Goal: Task Accomplishment & Management: Use online tool/utility

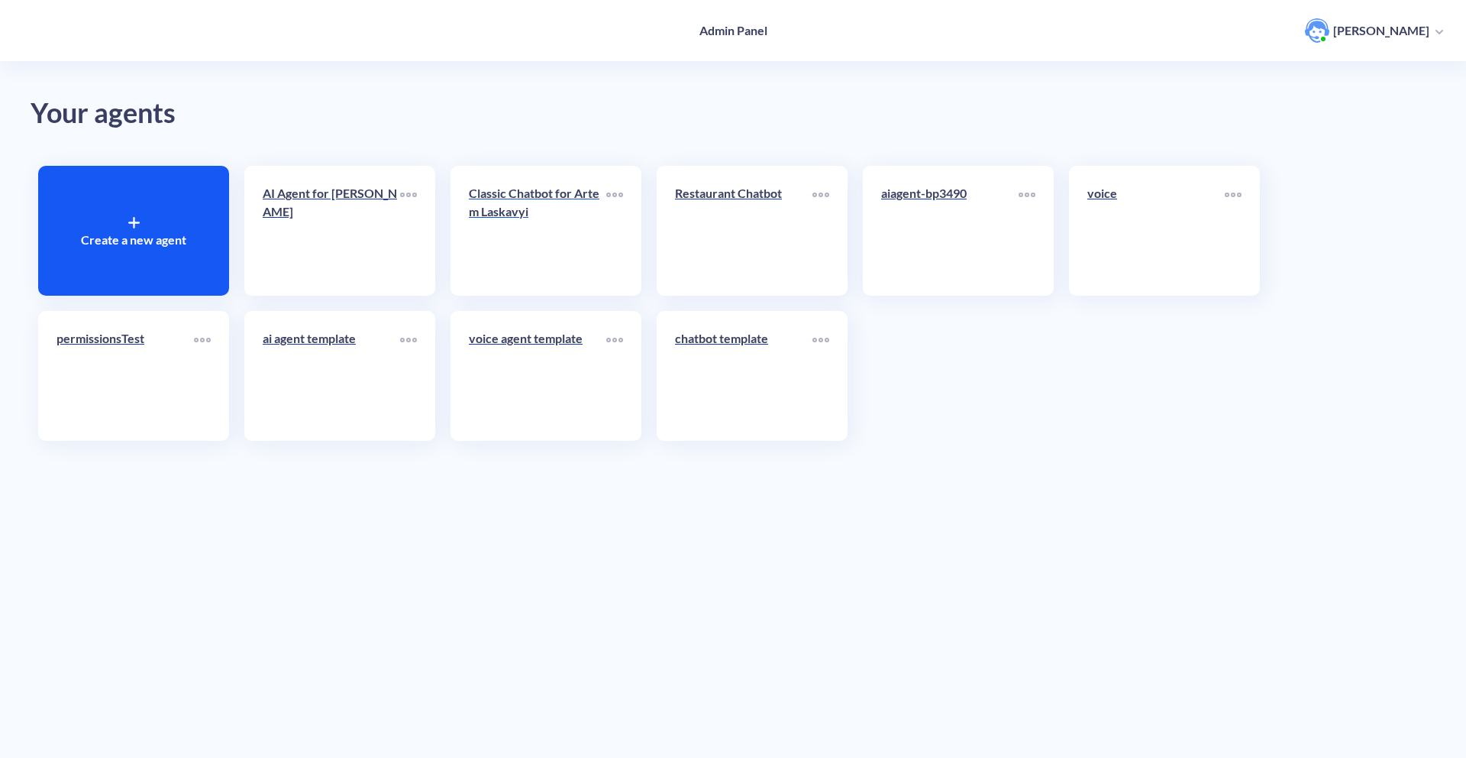
click at [507, 235] on link "Classic Chatbot for Artem Laskavyi" at bounding box center [537, 230] width 137 height 93
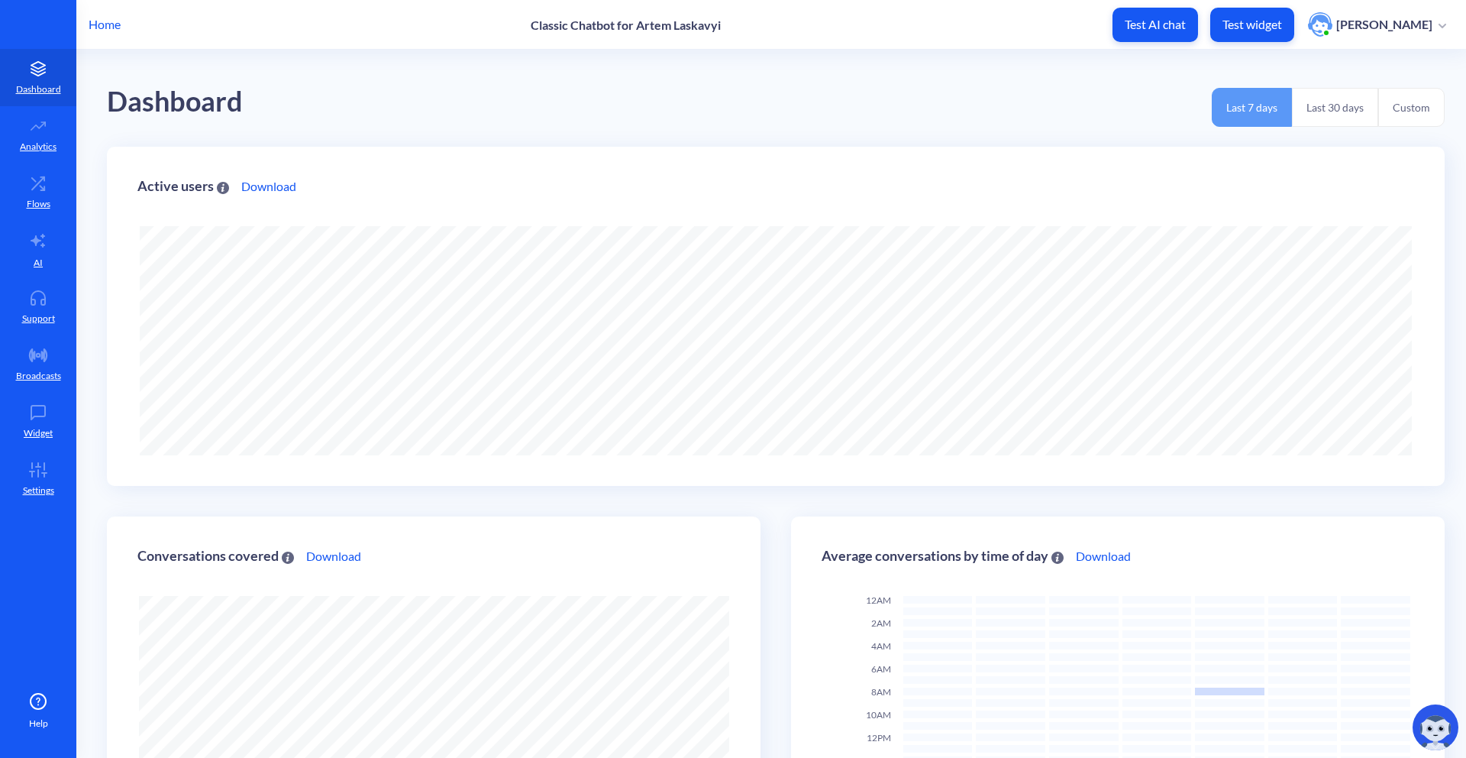
scroll to position [758, 1466]
click at [34, 218] on link "Flows" at bounding box center [38, 191] width 76 height 57
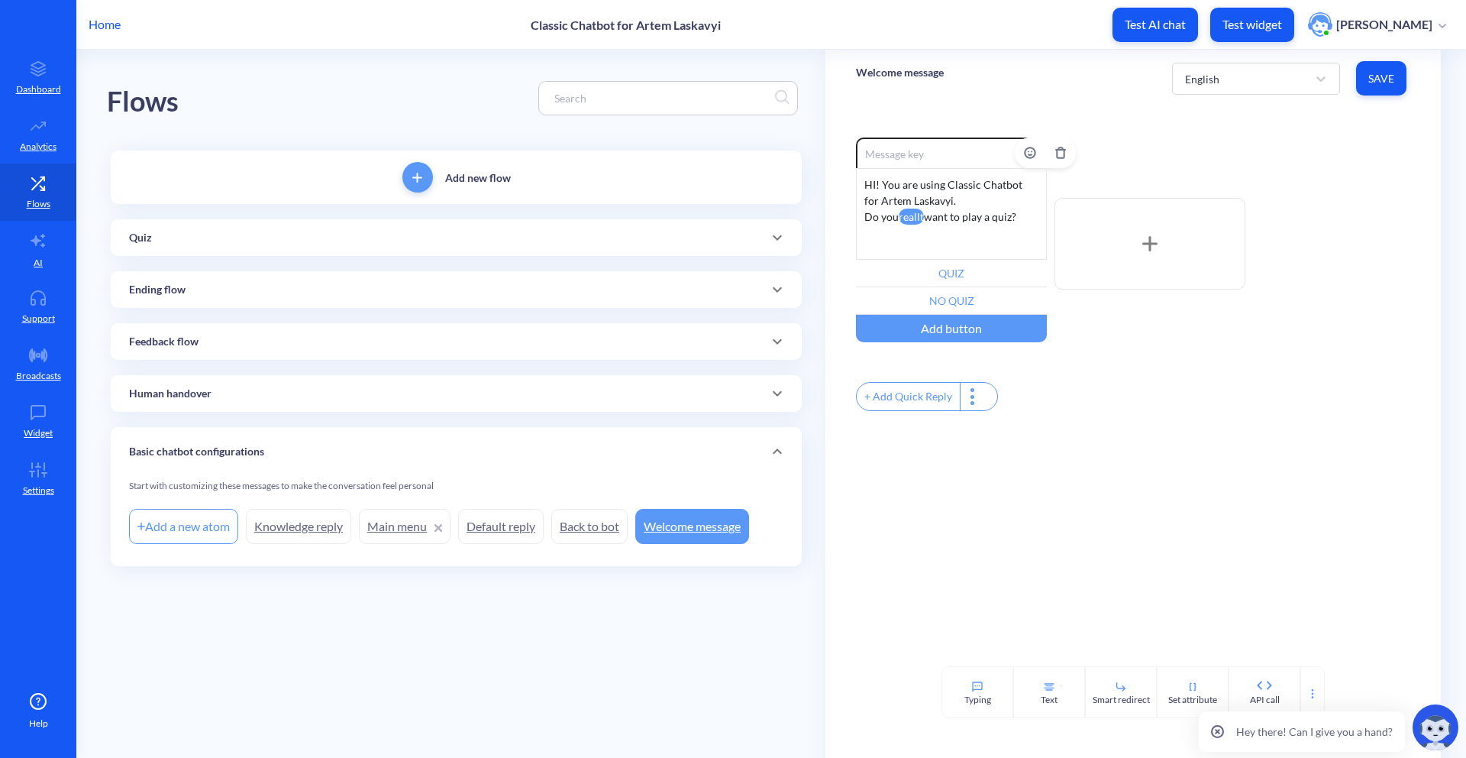
click at [971, 217] on div "HI! You are using Classic Chatbot for Artem Laskavyi. Do you reallt want to pla…" at bounding box center [951, 214] width 191 height 92
click at [865, 182] on div "HI! You are using Classic Chatbot for Artem Laskavyi. Do you reallt want to pla…" at bounding box center [951, 214] width 191 height 92
click at [881, 186] on div "HI! You are using Classic Chatbot for Artem Laskavyi. Do you reallt want to pla…" at bounding box center [951, 214] width 191 height 92
